Goal: Task Accomplishment & Management: Use online tool/utility

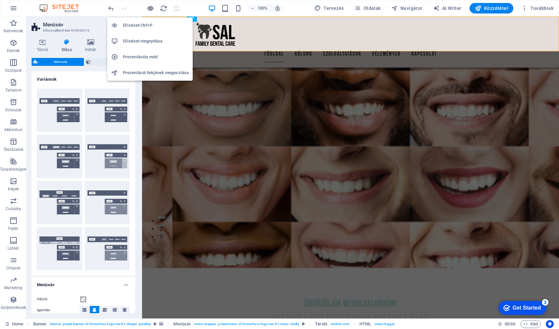
click at [149, 7] on icon "button" at bounding box center [151, 9] width 8 height 8
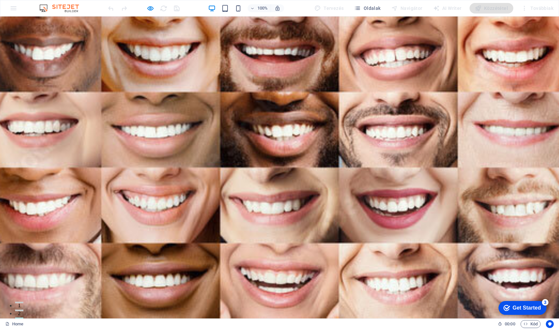
click at [242, 316] on link "Rólunk" at bounding box center [233, 324] width 18 height 16
click at [372, 6] on span "Oldalak" at bounding box center [367, 8] width 26 height 7
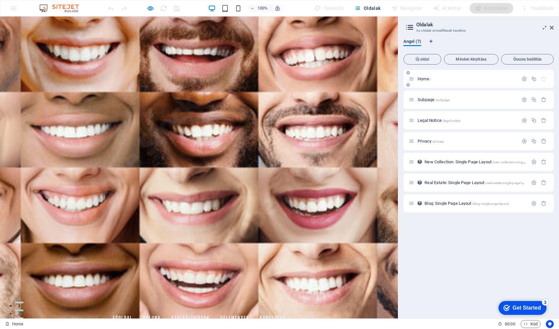
click at [425, 78] on span "Home /" at bounding box center [424, 78] width 13 height 5
click at [428, 79] on span "Home /" at bounding box center [424, 78] width 13 height 5
click at [480, 79] on icon "button" at bounding box center [525, 79] width 6 height 6
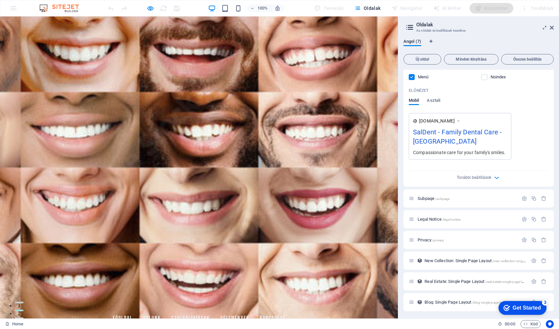
scroll to position [156, 0]
click at [428, 198] on span "Subpage /subpage" at bounding box center [434, 197] width 32 height 5
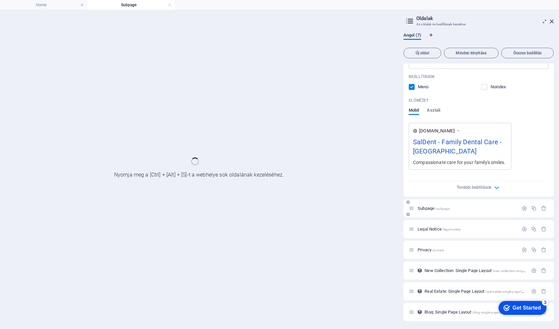
scroll to position [140, 0]
click at [428, 198] on div "Home / Név Home ​ URL SLUG / ​ SEO cím AI ​ 334 / 580 Px SEO leírás AI ​ 283 / …" at bounding box center [479, 122] width 150 height 397
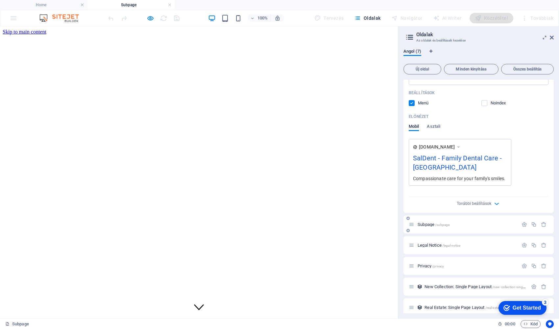
scroll to position [0, 0]
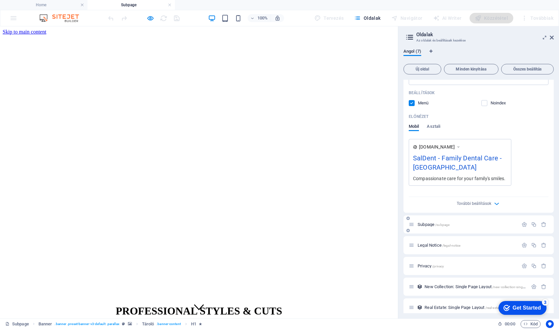
click at [429, 224] on span "Subpage /subpage" at bounding box center [434, 224] width 32 height 5
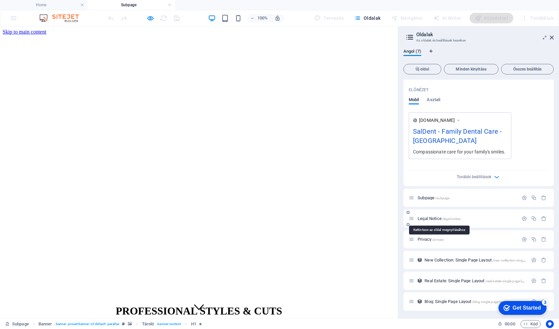
click at [431, 220] on span "Legal Notice /legal-notice" at bounding box center [439, 218] width 43 height 5
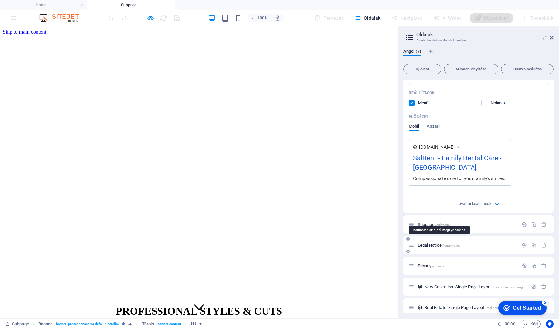
click at [431, 236] on div "Legal Notice /legal-notice" at bounding box center [479, 245] width 150 height 18
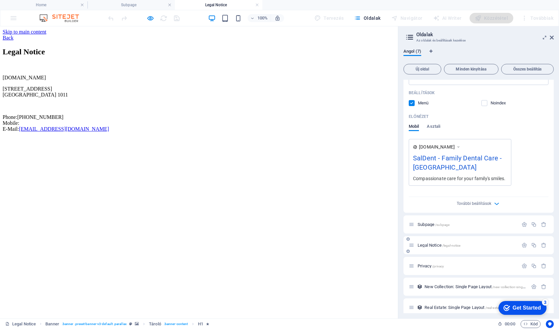
scroll to position [0, 0]
click at [427, 266] on span "Privacy /privacy" at bounding box center [431, 265] width 26 height 5
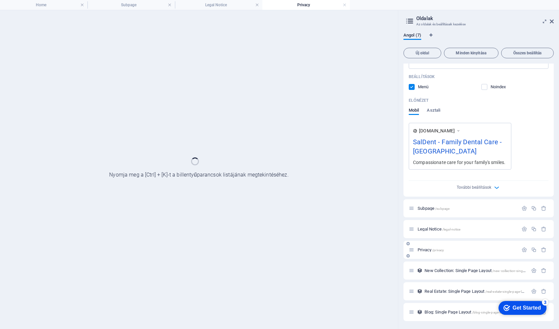
click at [427, 266] on div "New Collection: Single Page Layout /new-collection-single-page-layout" at bounding box center [479, 270] width 150 height 18
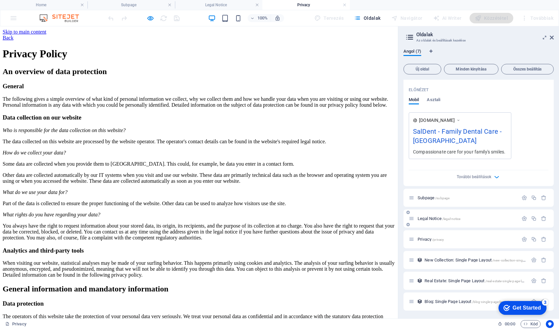
scroll to position [166, 0]
click at [465, 261] on span "New Collection: Single Page Layout /new-collection-single-page-layout" at bounding box center [484, 259] width 119 height 5
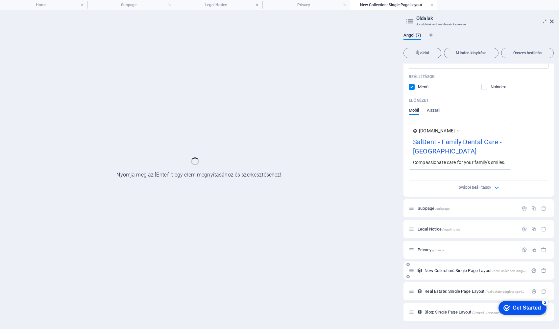
scroll to position [140, 0]
click at [465, 261] on div "New Collection: Single Page Layout /new-collection-single-page-layout" at bounding box center [479, 270] width 150 height 18
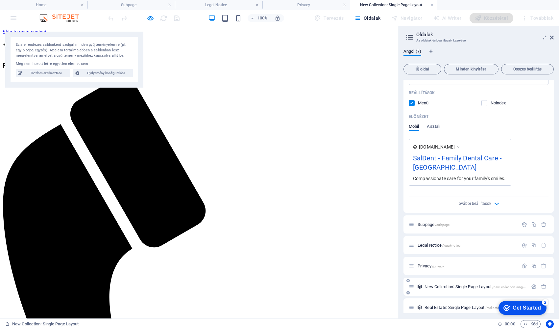
scroll to position [0, 0]
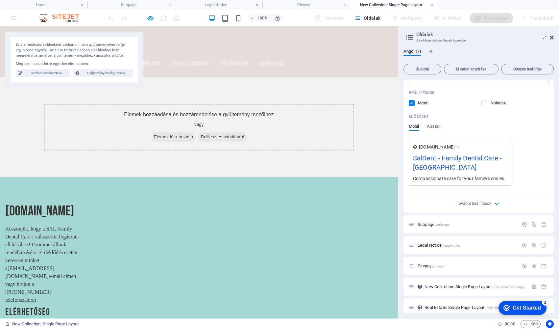
click at [480, 37] on icon at bounding box center [552, 37] width 4 height 5
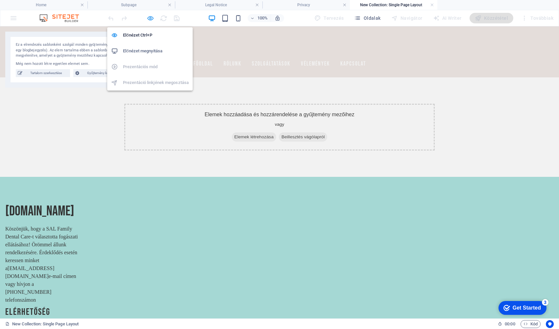
click at [152, 17] on icon "button" at bounding box center [151, 18] width 8 height 8
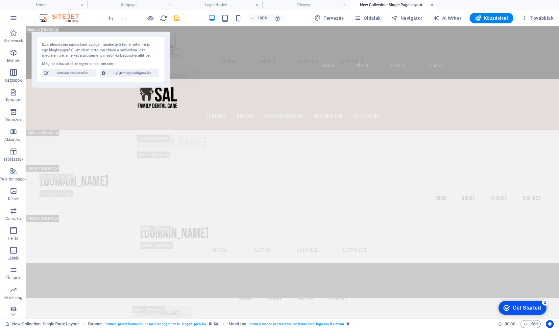
click at [433, 4] on link at bounding box center [432, 5] width 4 height 6
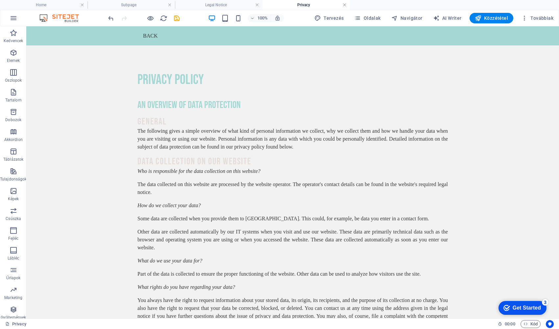
click at [345, 5] on link at bounding box center [345, 5] width 4 height 6
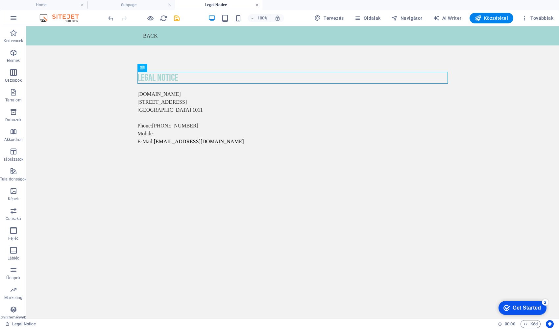
click at [255, 5] on link at bounding box center [257, 5] width 4 height 6
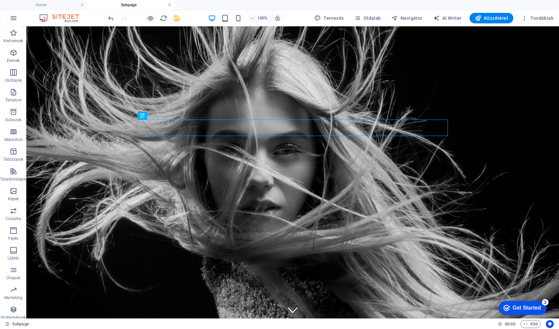
click at [170, 5] on link at bounding box center [170, 5] width 4 height 6
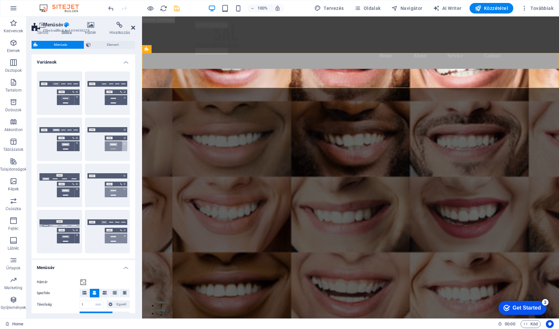
click at [135, 29] on icon at bounding box center [133, 27] width 4 height 5
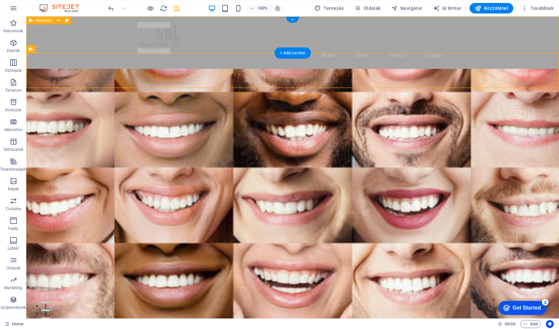
click at [93, 35] on div "Home About Service Contact" at bounding box center [292, 42] width 533 height 52
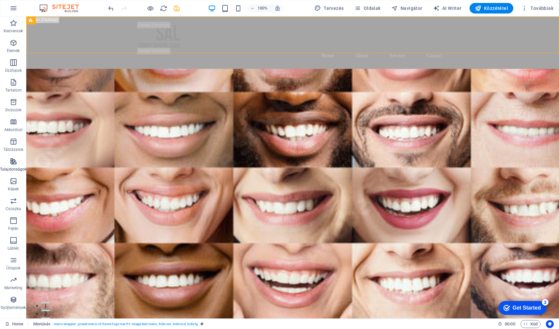
click at [15, 160] on icon "button" at bounding box center [14, 161] width 8 height 8
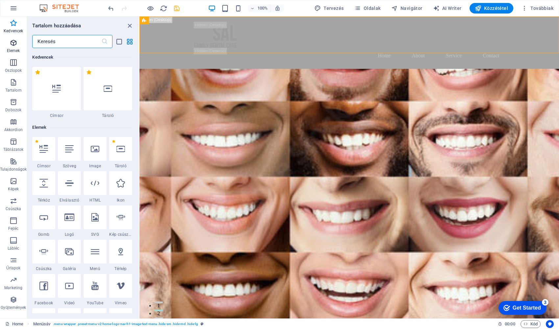
click at [14, 44] on icon "button" at bounding box center [14, 43] width 8 height 8
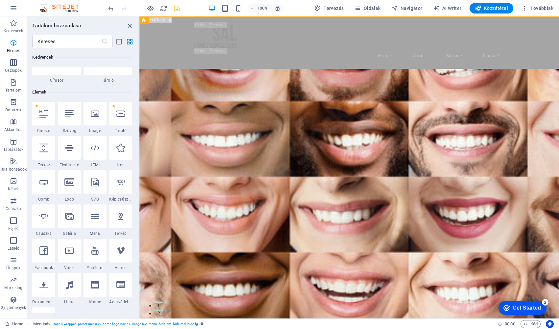
scroll to position [70, 0]
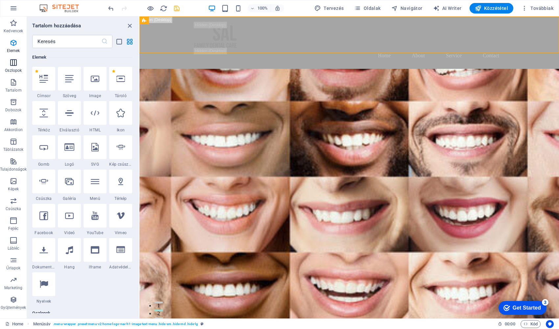
click at [14, 63] on icon "button" at bounding box center [14, 63] width 8 height 8
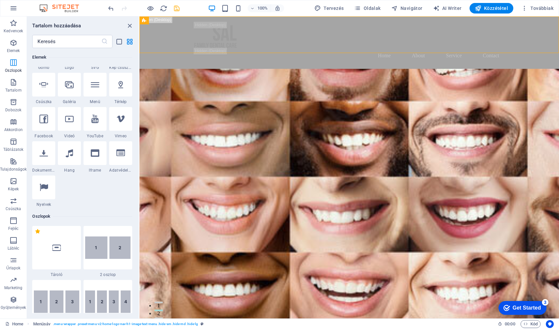
scroll to position [326, 0]
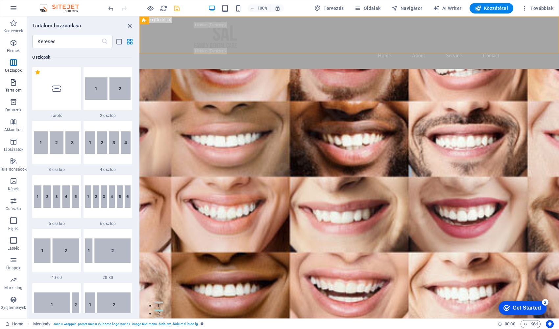
click at [16, 86] on icon "button" at bounding box center [14, 82] width 8 height 8
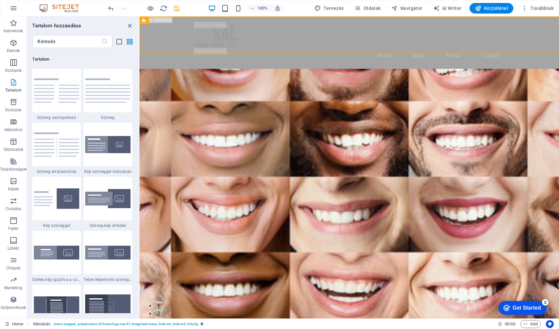
scroll to position [1151, 0]
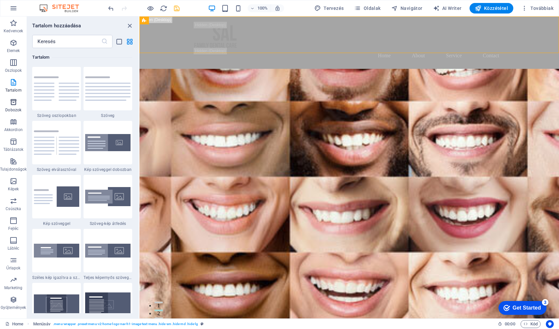
click at [15, 106] on span "Dobozok" at bounding box center [13, 106] width 27 height 16
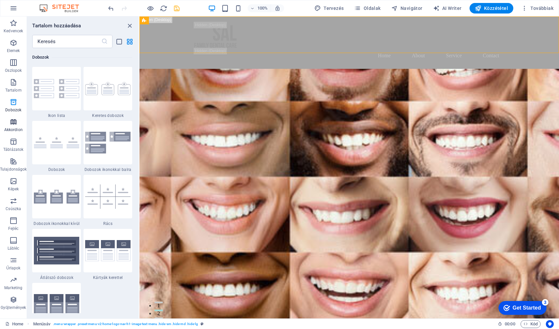
click at [15, 123] on icon "button" at bounding box center [14, 122] width 8 height 8
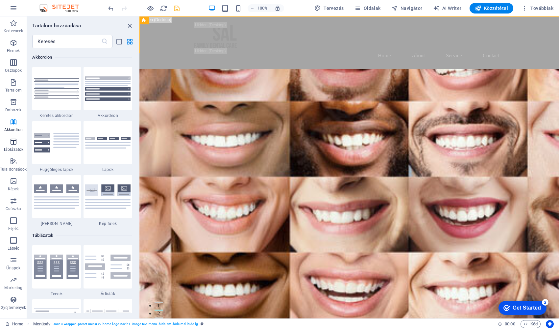
click at [14, 143] on icon "button" at bounding box center [14, 142] width 8 height 8
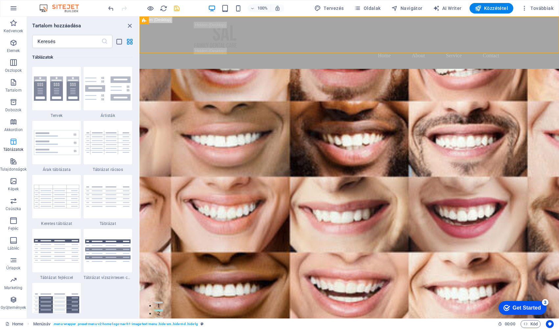
scroll to position [2279, 0]
click at [17, 166] on p "Tulajdonságok" at bounding box center [13, 168] width 27 height 5
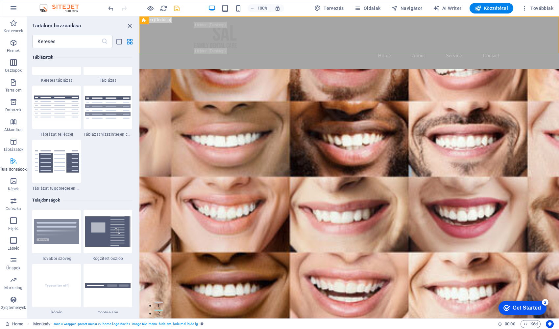
scroll to position [2565, 0]
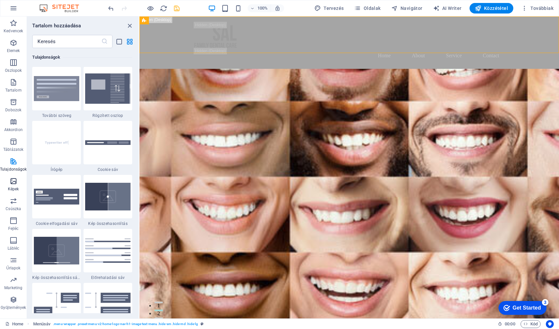
click at [15, 183] on icon "button" at bounding box center [14, 181] width 8 height 8
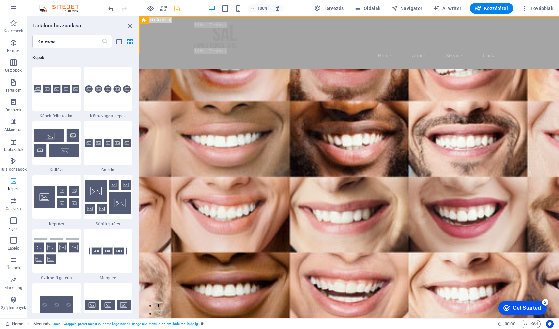
scroll to position [3337, 0]
click at [16, 205] on span "Csúszka" at bounding box center [13, 205] width 27 height 16
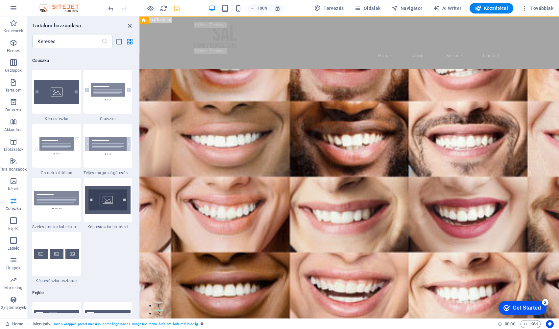
scroll to position [3730, 0]
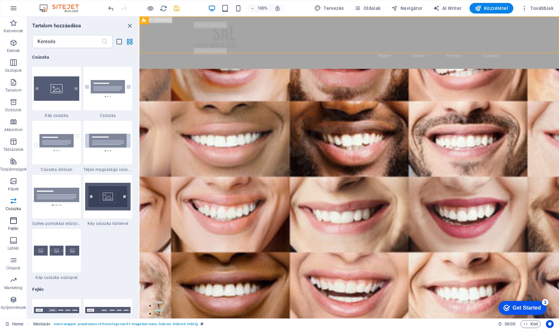
click at [17, 221] on icon "button" at bounding box center [14, 221] width 8 height 8
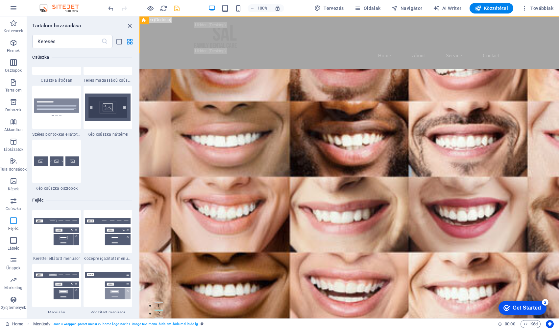
scroll to position [3962, 0]
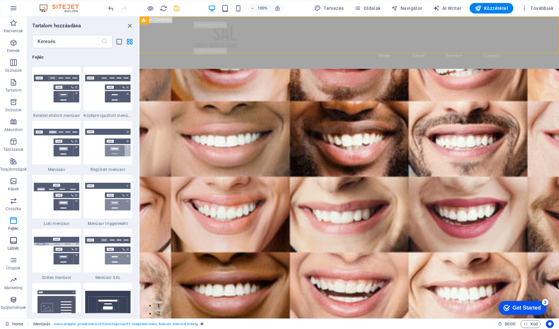
click at [16, 241] on icon "button" at bounding box center [14, 240] width 8 height 8
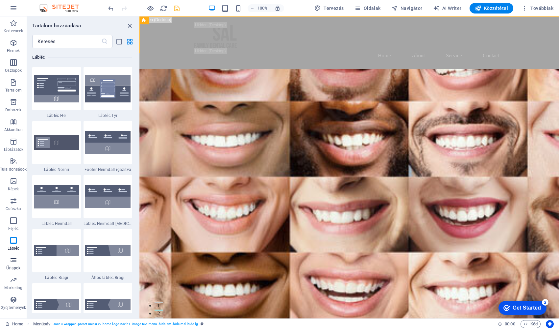
scroll to position [4356, 0]
click at [13, 263] on icon "button" at bounding box center [14, 260] width 8 height 8
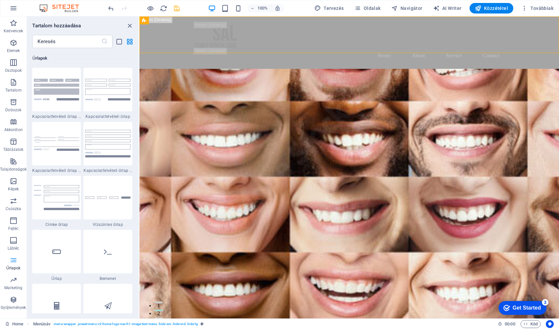
scroll to position [4804, 0]
click at [14, 300] on icon "button" at bounding box center [14, 299] width 8 height 8
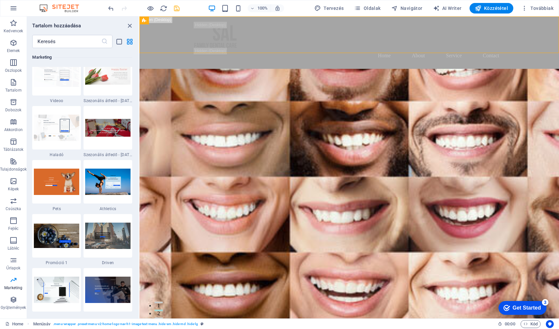
scroll to position [5536, 0]
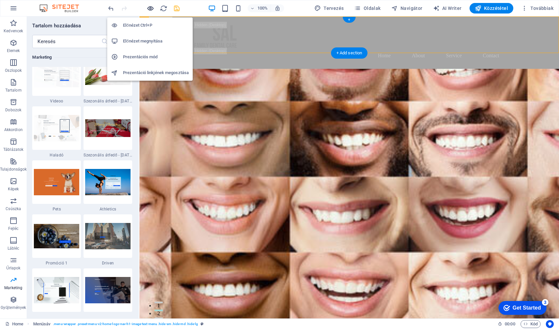
click at [150, 8] on icon "button" at bounding box center [151, 9] width 8 height 8
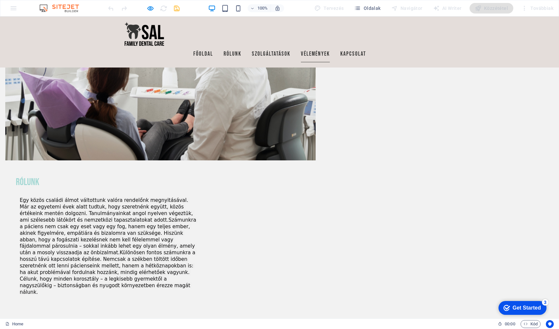
scroll to position [536, 0]
